Goal: Task Accomplishment & Management: Manage account settings

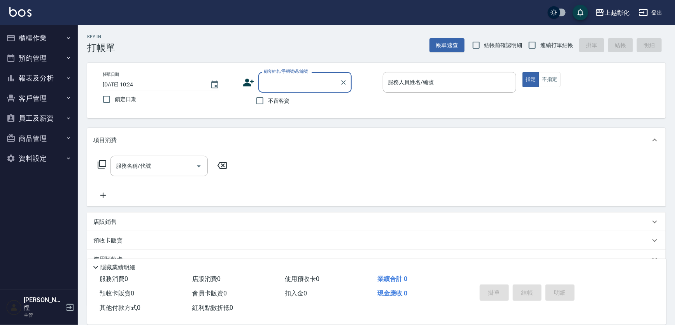
click at [52, 39] on button "櫃檯作業" at bounding box center [39, 38] width 72 height 20
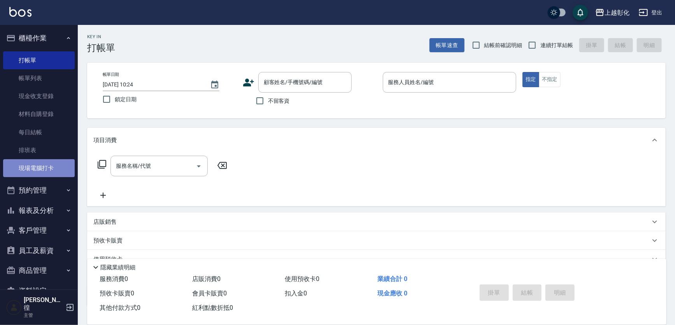
click at [40, 169] on link "現場電腦打卡" at bounding box center [39, 168] width 72 height 18
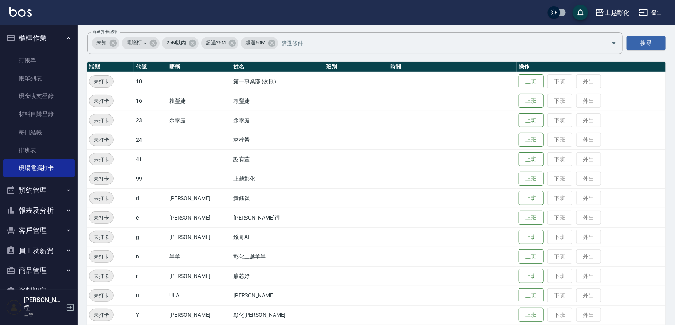
scroll to position [70, 0]
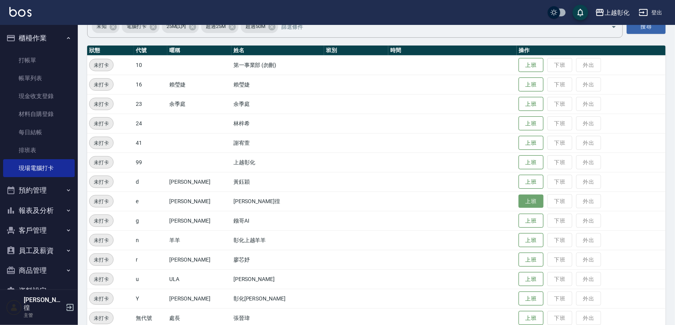
click at [519, 204] on button "上班" at bounding box center [531, 202] width 25 height 14
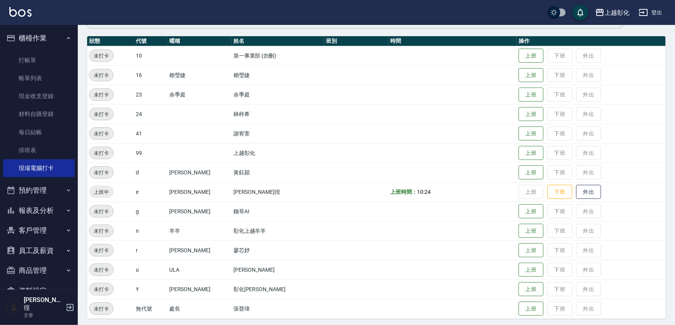
scroll to position [82, 0]
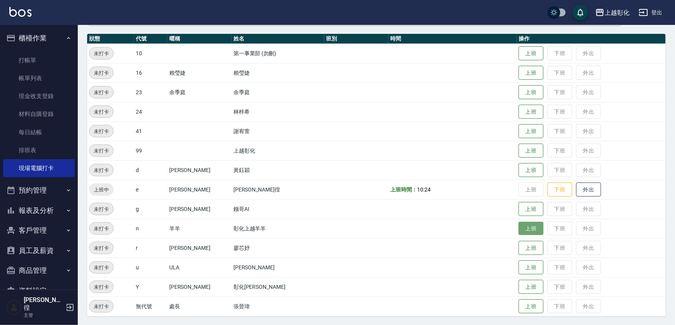
click at [521, 226] on button "上班" at bounding box center [531, 229] width 25 height 14
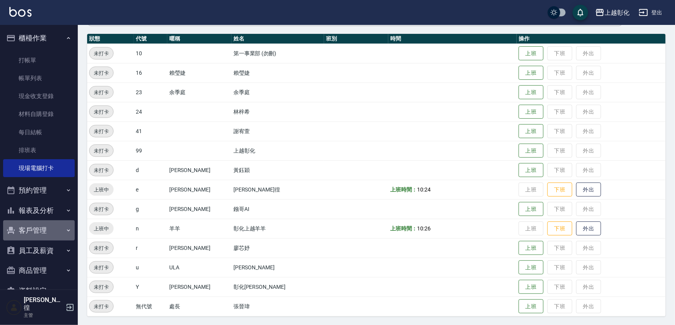
click at [40, 227] on button "客戶管理" at bounding box center [39, 230] width 72 height 20
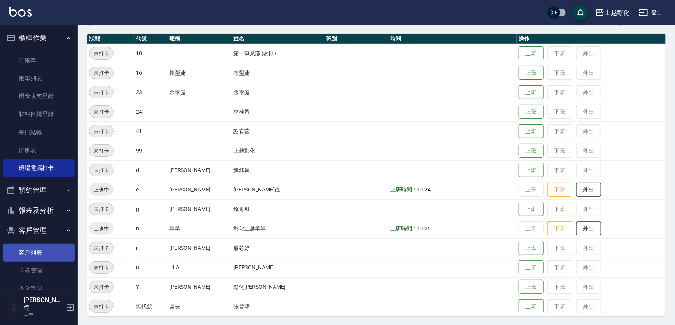
click at [45, 249] on link "客戶列表" at bounding box center [39, 253] width 72 height 18
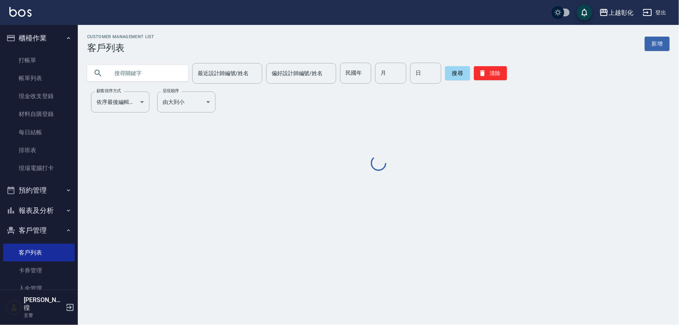
click at [143, 75] on input "text" at bounding box center [145, 73] width 73 height 21
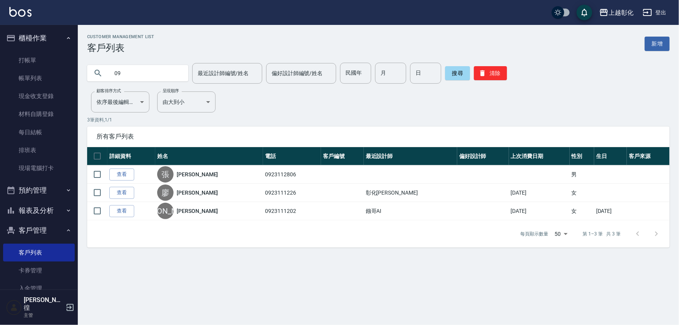
type input "0"
type input "劉志"
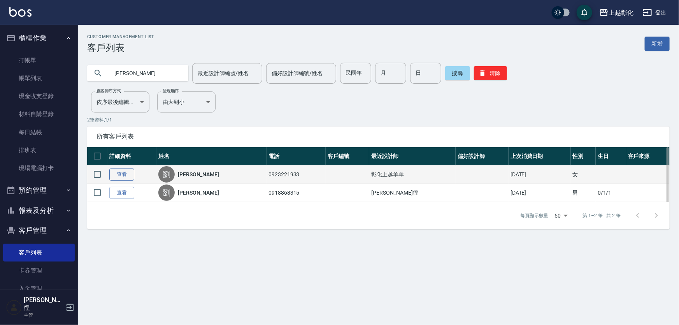
click at [115, 176] on link "查看" at bounding box center [121, 174] width 25 height 12
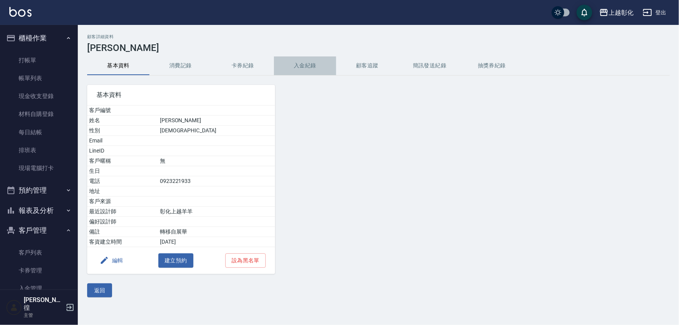
click at [291, 64] on button "入金紀錄" at bounding box center [305, 65] width 62 height 19
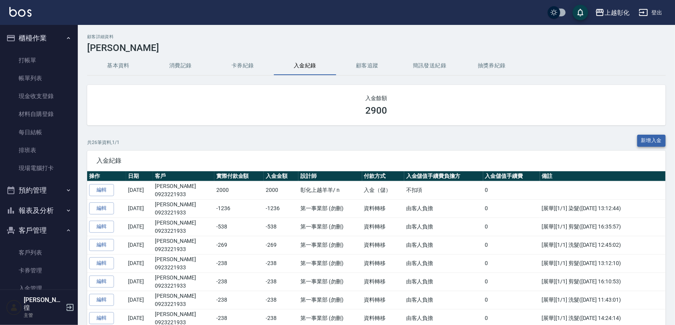
click at [647, 139] on button "新增入金" at bounding box center [651, 141] width 29 height 12
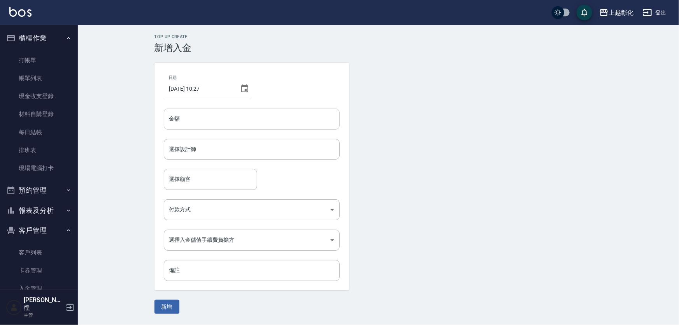
click at [182, 125] on input "金額" at bounding box center [252, 119] width 176 height 21
type input "-1899"
click at [180, 153] on div "選擇設計師 選擇設計師" at bounding box center [252, 149] width 176 height 21
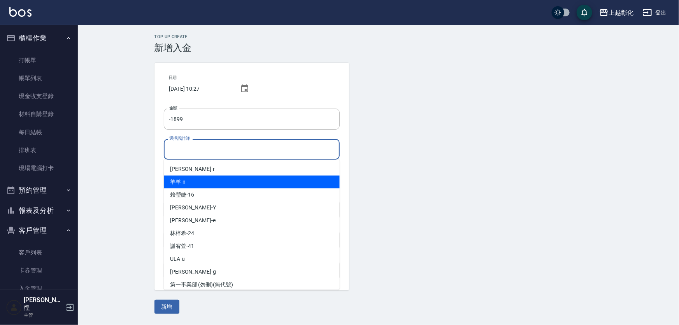
click at [209, 183] on div "羊羊 -n" at bounding box center [252, 181] width 176 height 13
type input "羊羊-n"
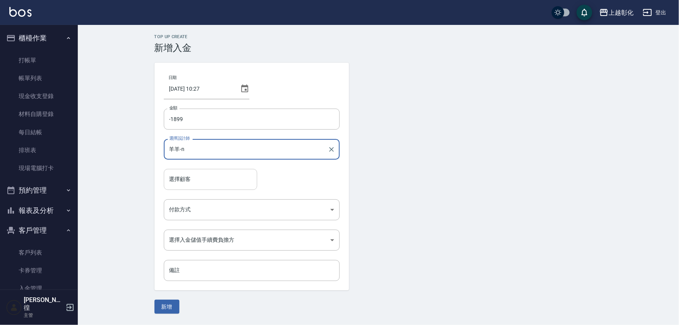
click at [203, 185] on input "選擇顧客" at bounding box center [210, 179] width 86 height 14
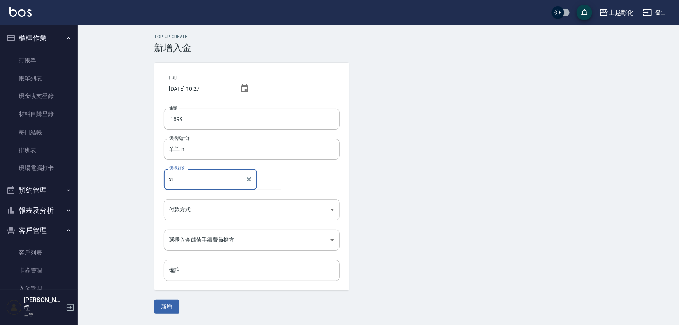
type input "x"
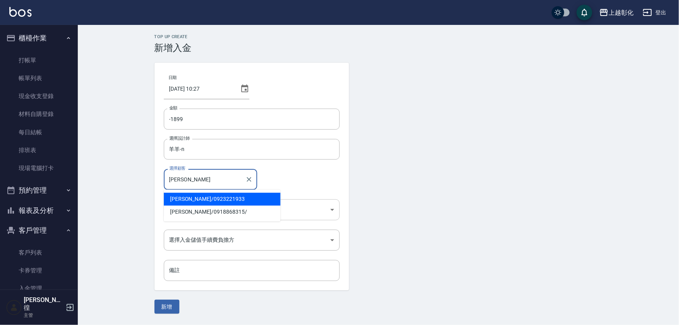
click at [186, 199] on span "劉志偉 / 0923221933" at bounding box center [222, 199] width 117 height 13
type input "劉志偉/0923221933"
click at [184, 212] on body "上越彰化 登出 櫃檯作業 打帳單 帳單列表 現金收支登錄 材料自購登錄 每日結帳 排班表 現場電腦打卡 預約管理 預約管理 單日預約紀錄 單週預約紀錄 報表及…" at bounding box center [339, 162] width 679 height 325
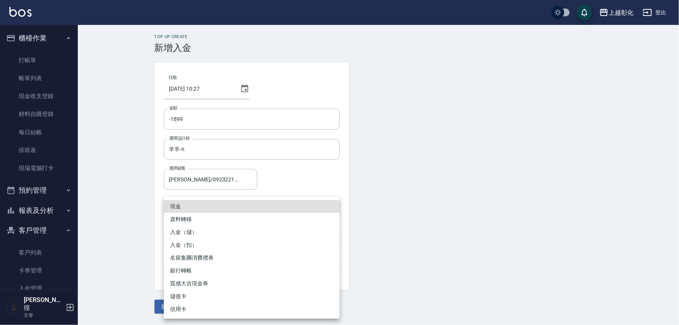
click at [188, 245] on li "入金（扣）" at bounding box center [252, 245] width 176 height 13
type input "入金（扣）"
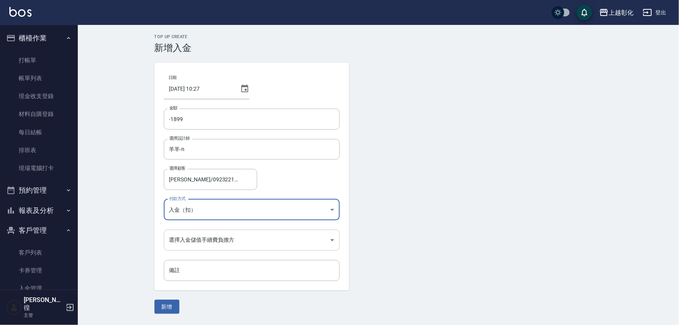
click at [189, 239] on body "上越彰化 登出 櫃檯作業 打帳單 帳單列表 現金收支登錄 材料自購登錄 每日結帳 排班表 現場電腦打卡 預約管理 預約管理 單日預約紀錄 單週預約紀錄 報表及…" at bounding box center [339, 162] width 679 height 325
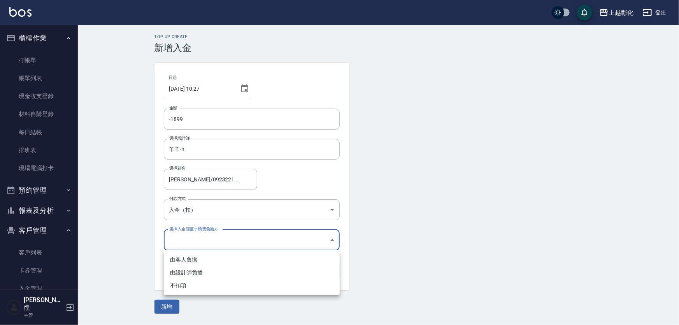
click at [179, 286] on li "不扣項" at bounding box center [252, 285] width 176 height 13
type input "WITHOUTHANDLINGFEE"
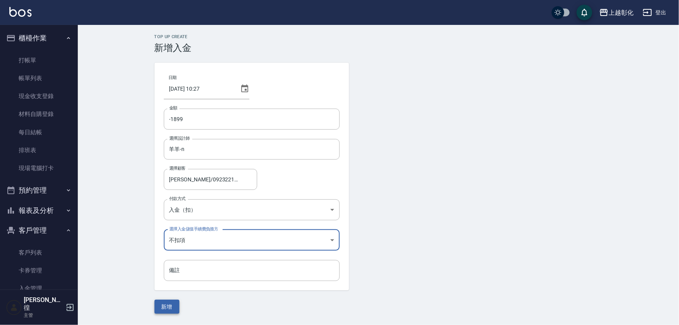
click at [171, 309] on button "新增" at bounding box center [166, 307] width 25 height 14
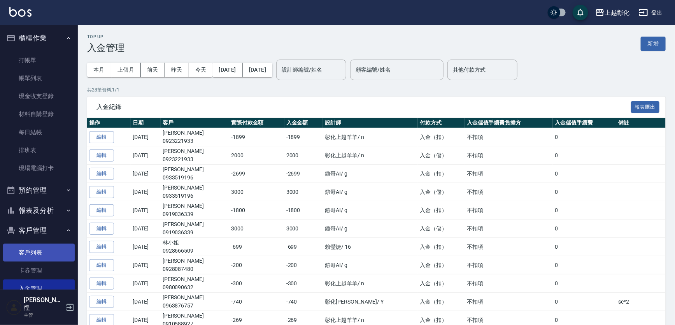
click at [40, 254] on link "客戶列表" at bounding box center [39, 253] width 72 height 18
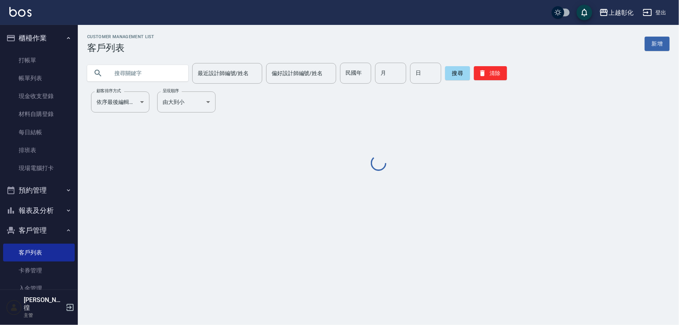
click at [132, 77] on input "text" at bounding box center [145, 73] width 73 height 21
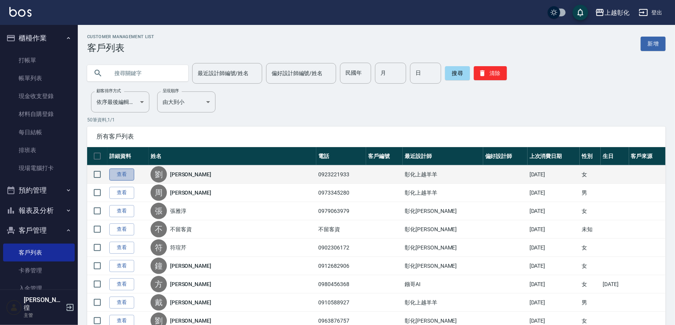
click at [118, 177] on link "查看" at bounding box center [121, 174] width 25 height 12
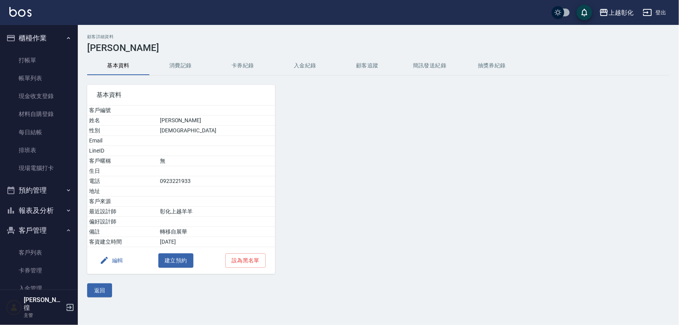
click at [293, 66] on button "入金紀錄" at bounding box center [305, 65] width 62 height 19
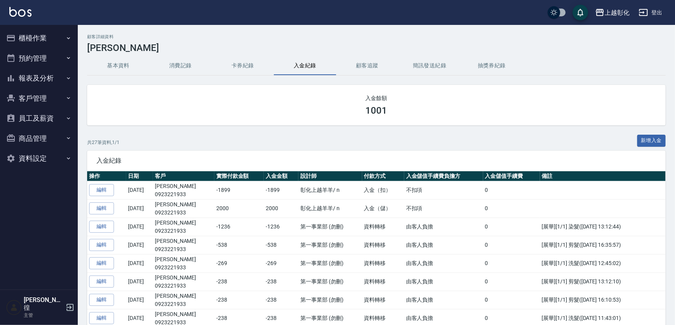
click at [46, 37] on button "櫃檯作業" at bounding box center [39, 38] width 72 height 20
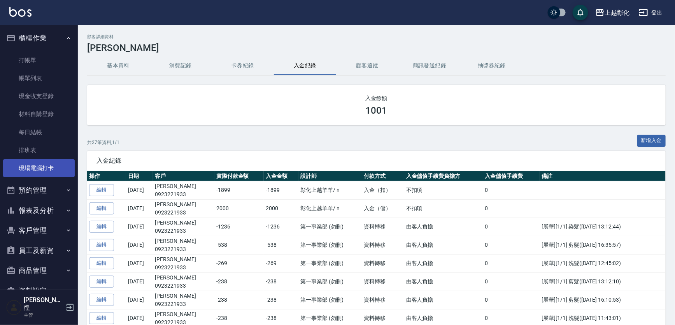
click at [33, 159] on link "現場電腦打卡" at bounding box center [39, 168] width 72 height 18
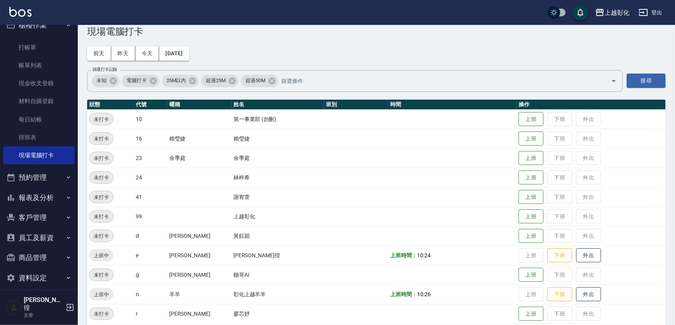
scroll to position [82, 0]
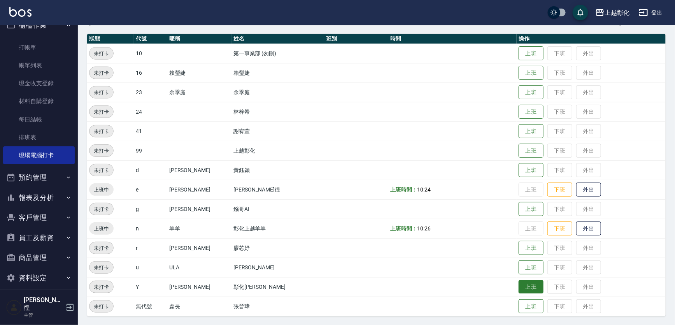
click at [519, 291] on button "上班" at bounding box center [531, 287] width 25 height 14
click at [519, 76] on button "上班" at bounding box center [531, 73] width 25 height 14
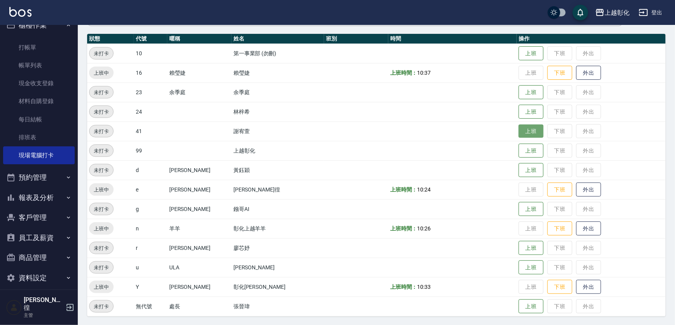
click at [519, 131] on button "上班" at bounding box center [531, 132] width 25 height 14
